Goal: Information Seeking & Learning: Compare options

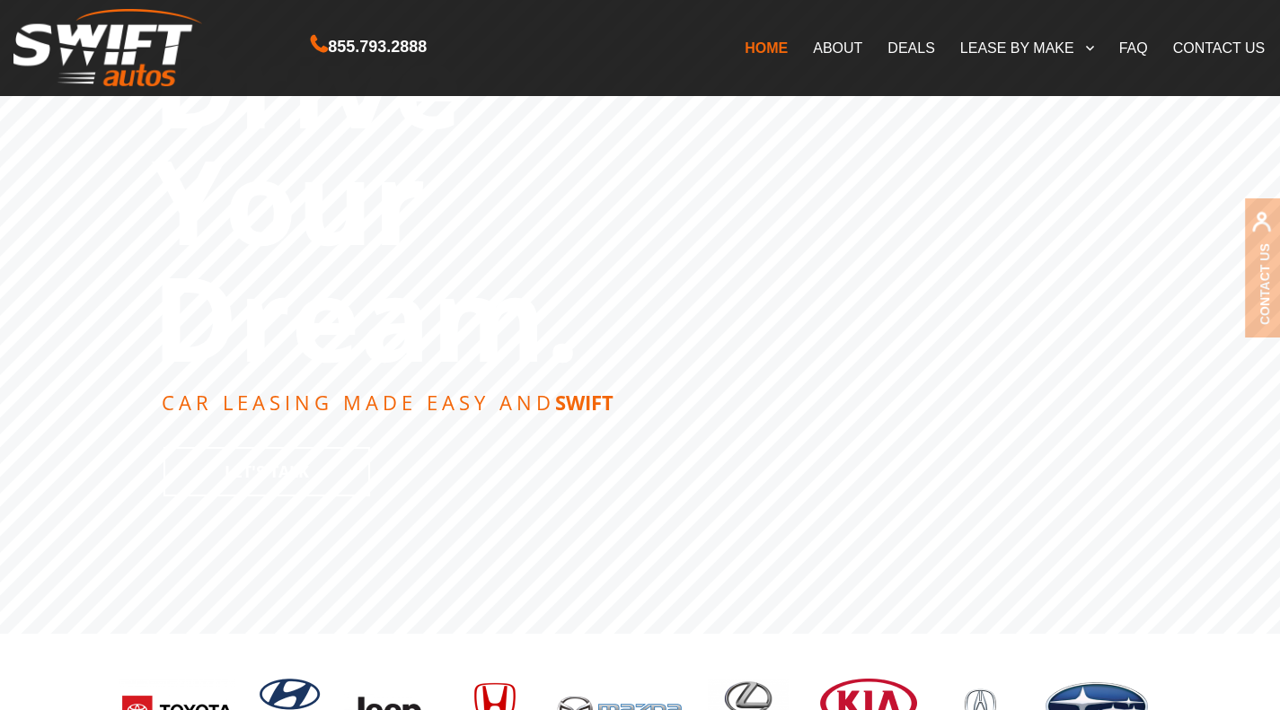
scroll to position [417, 0]
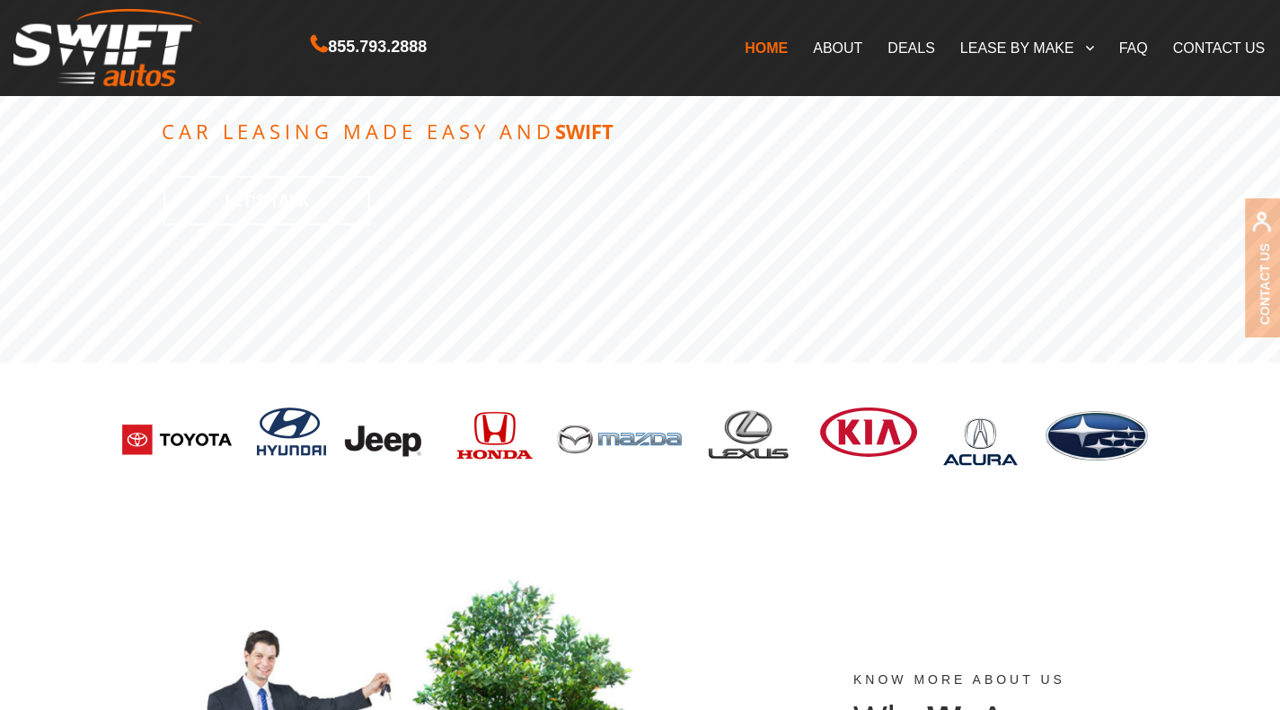
drag, startPoint x: 1292, startPoint y: 51, endPoint x: 1292, endPoint y: 107, distance: 55.7
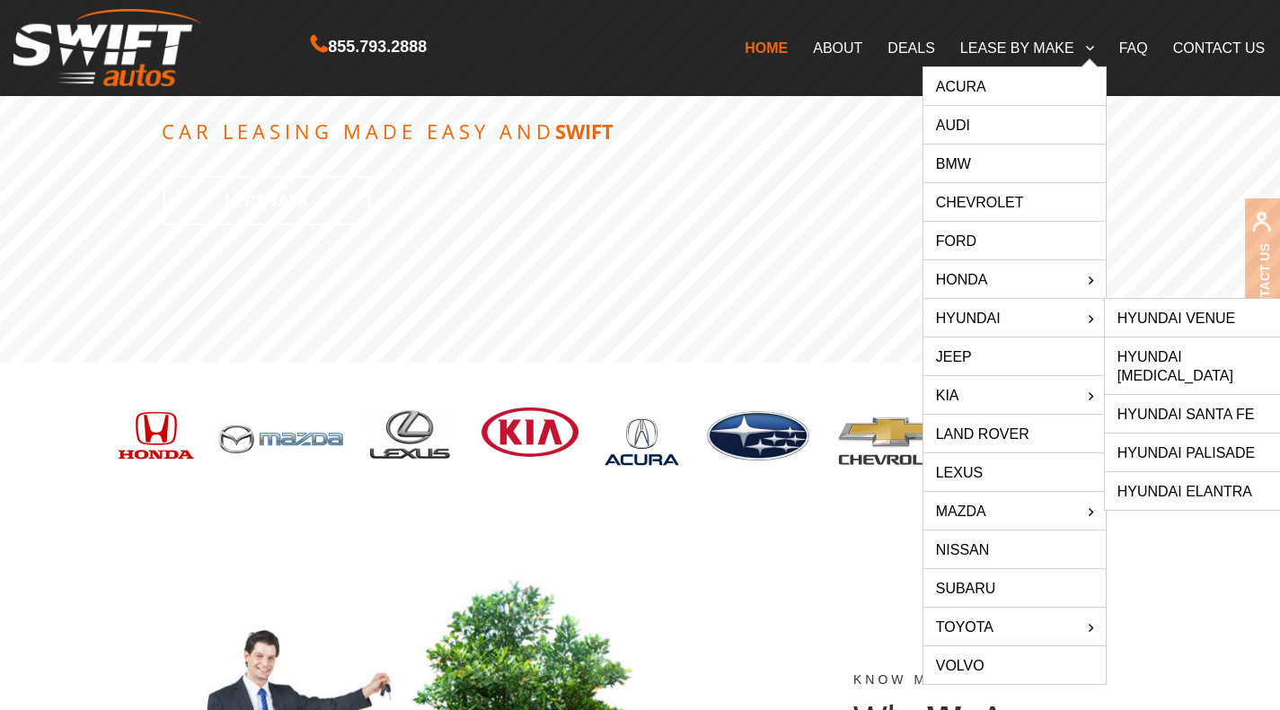
click at [1203, 435] on link "Hyundai Palisade" at bounding box center [1195, 453] width 182 height 38
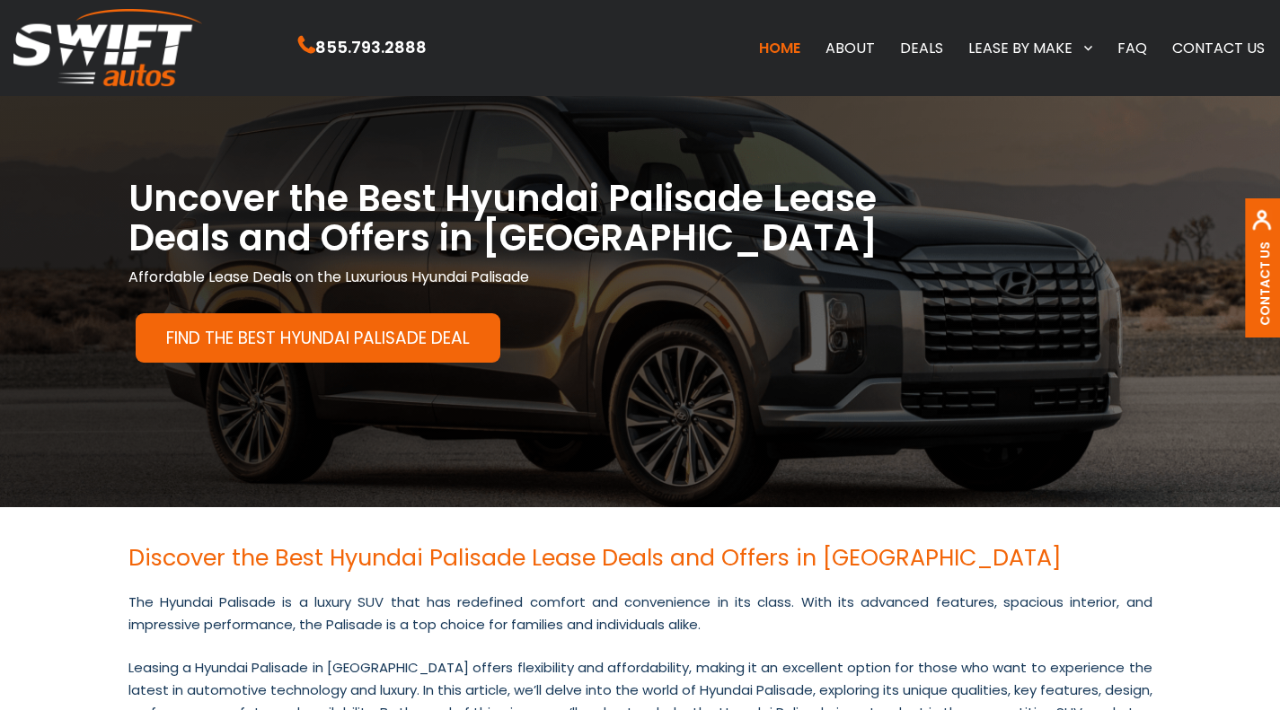
scroll to position [13, 0]
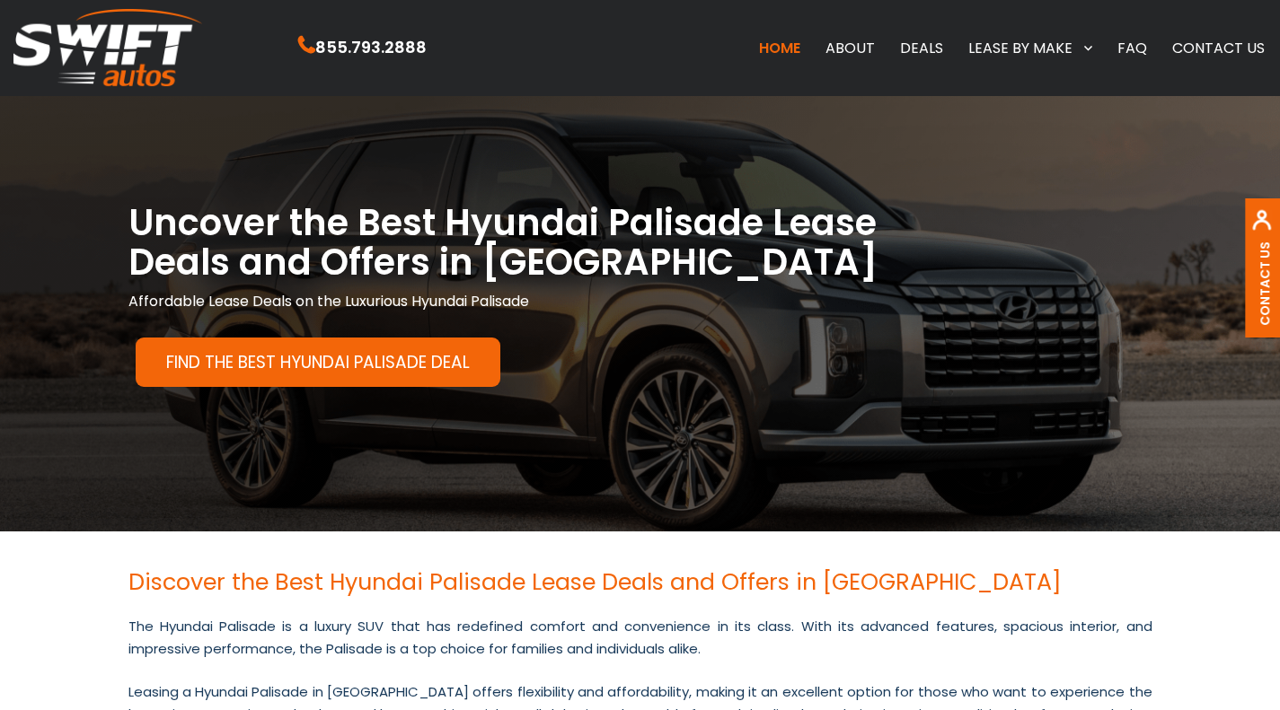
click at [380, 372] on link "Find the Best Hyundai Palisade Deal" at bounding box center [318, 362] width 365 height 49
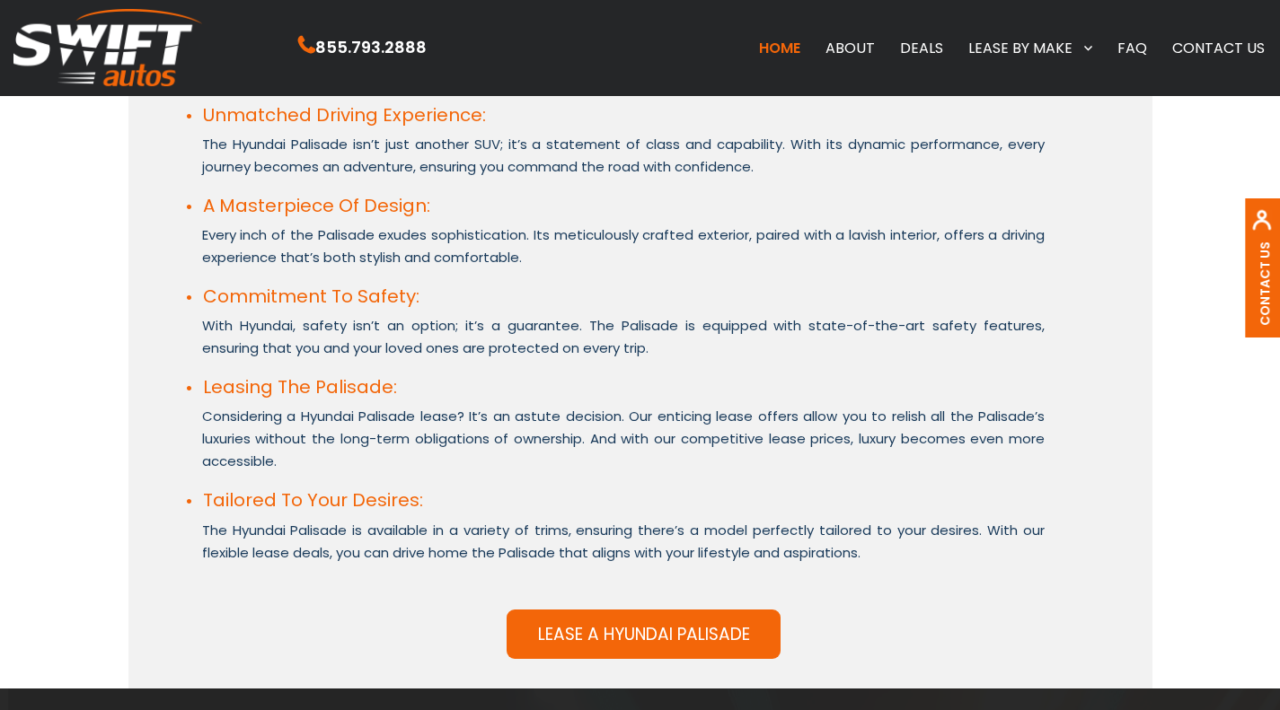
scroll to position [238, 0]
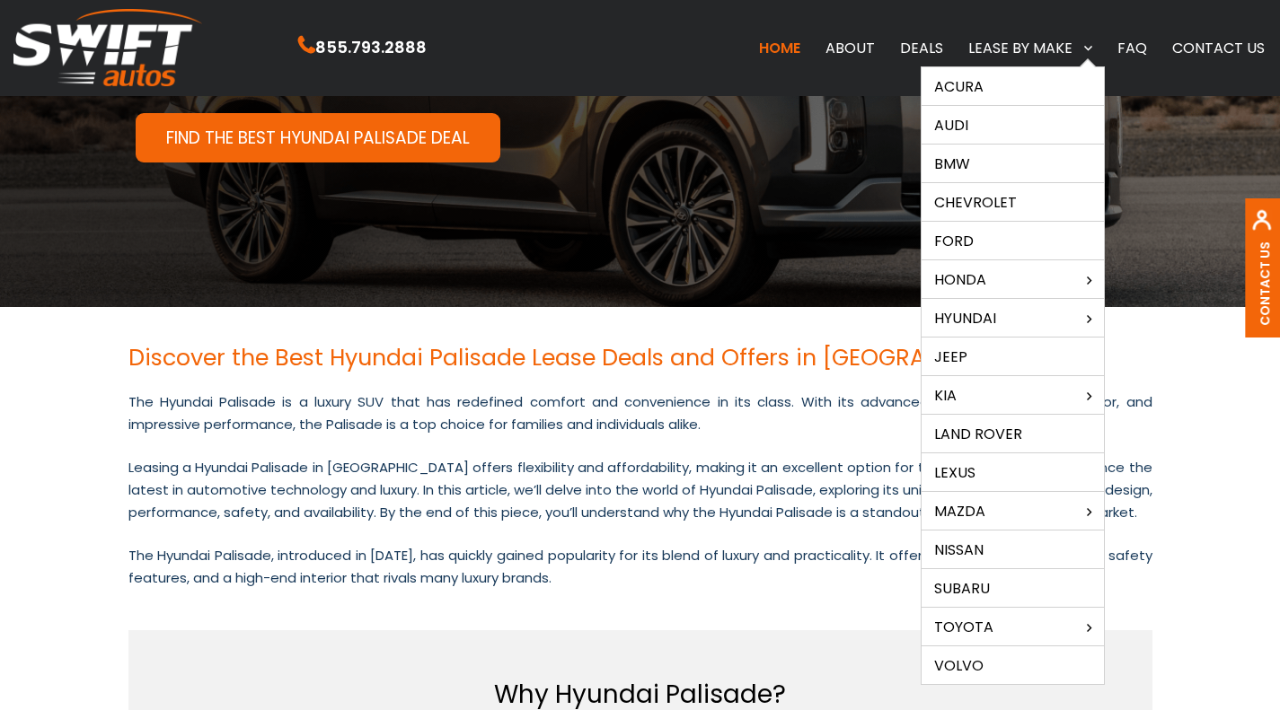
click at [1020, 198] on link "Chevrolet" at bounding box center [1012, 202] width 182 height 38
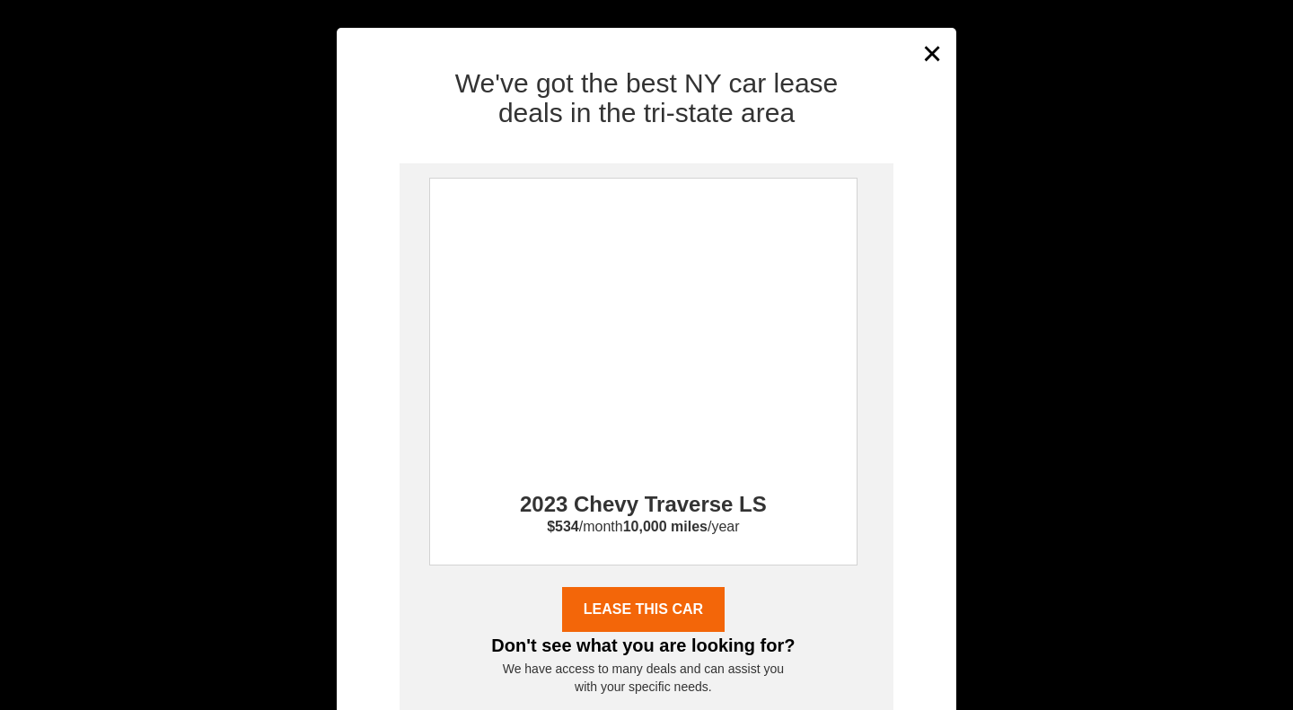
click at [922, 57] on div "We've got the best NY car lease deals in the tri-state area 2023 Chevy Traverse…" at bounding box center [646, 432] width 619 height 755
click at [922, 48] on button "×" at bounding box center [932, 53] width 27 height 44
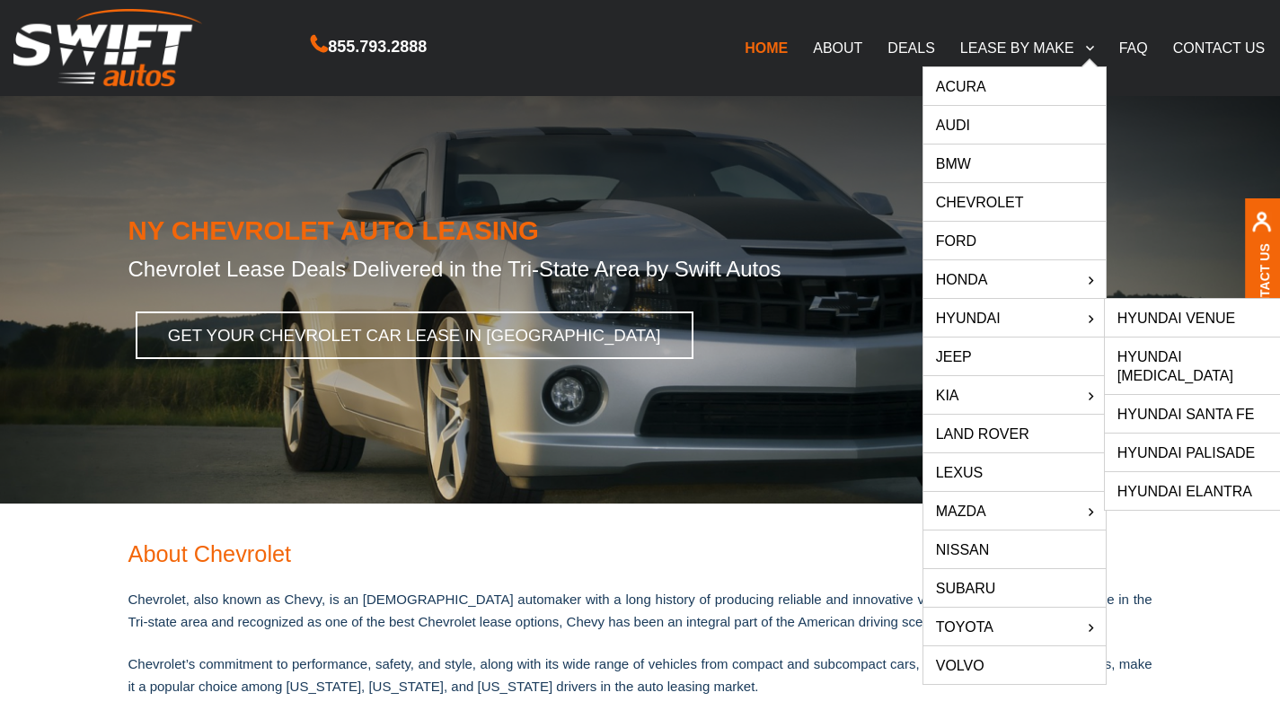
click at [1173, 397] on link "Hyundai Santa Fe" at bounding box center [1195, 414] width 182 height 38
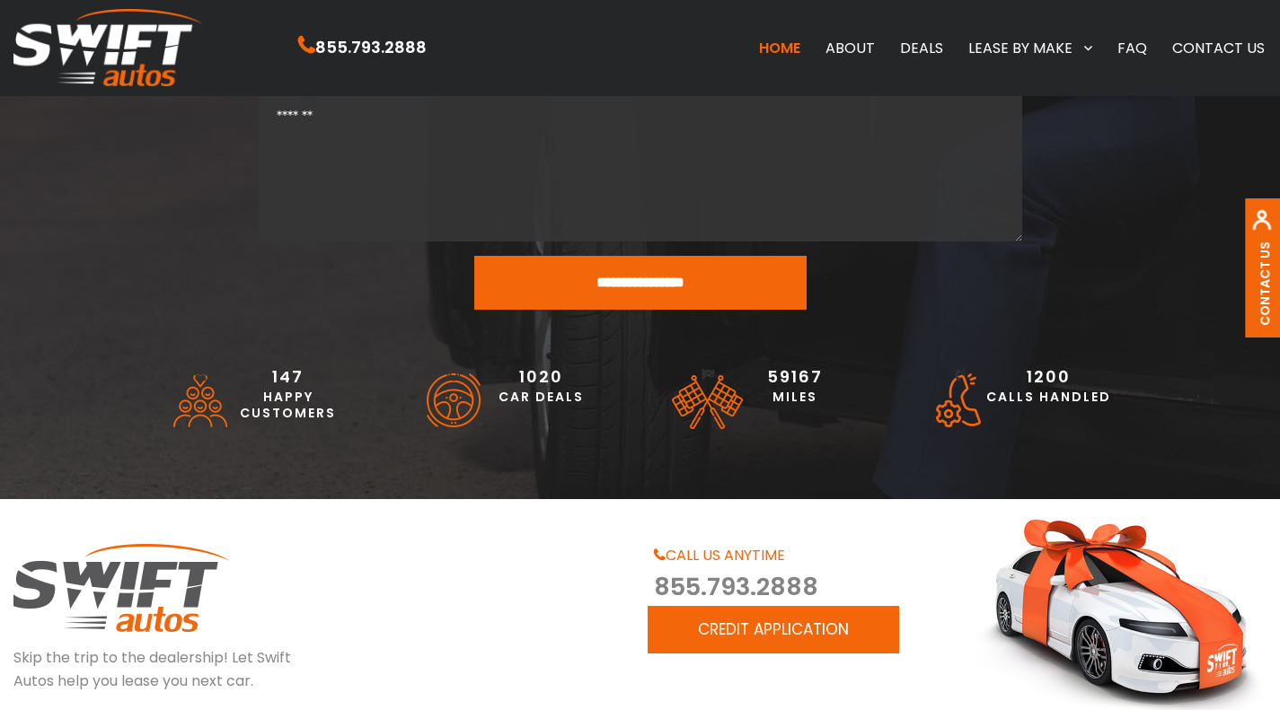
scroll to position [3319, 0]
